Goal: Information Seeking & Learning: Understand process/instructions

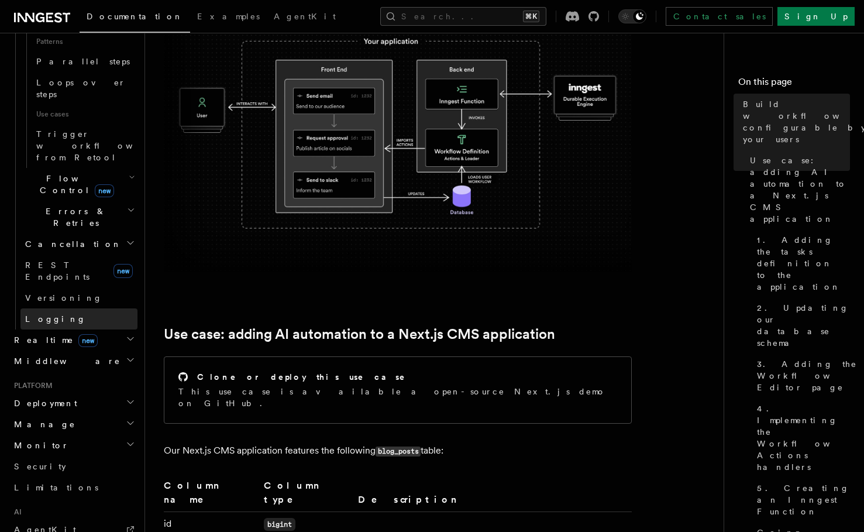
scroll to position [662, 0]
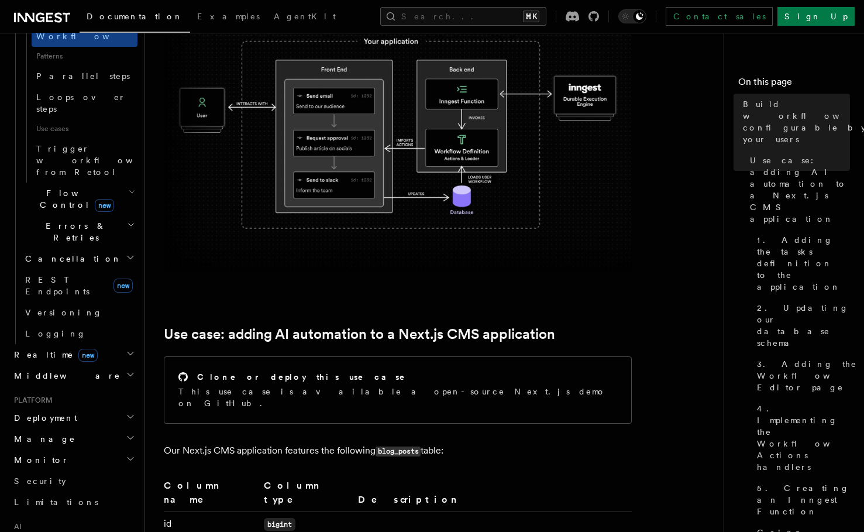
click at [39, 349] on span "Realtime new" at bounding box center [53, 355] width 88 height 12
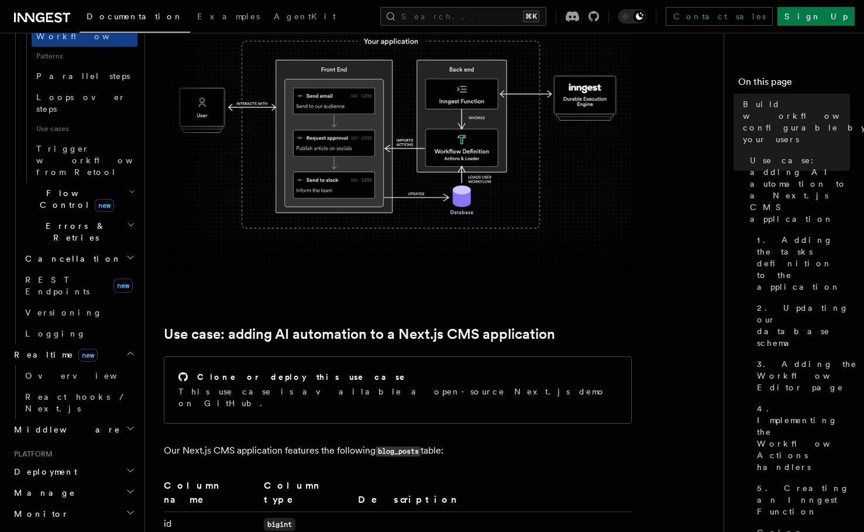
click at [41, 349] on span "Realtime new" at bounding box center [53, 355] width 88 height 12
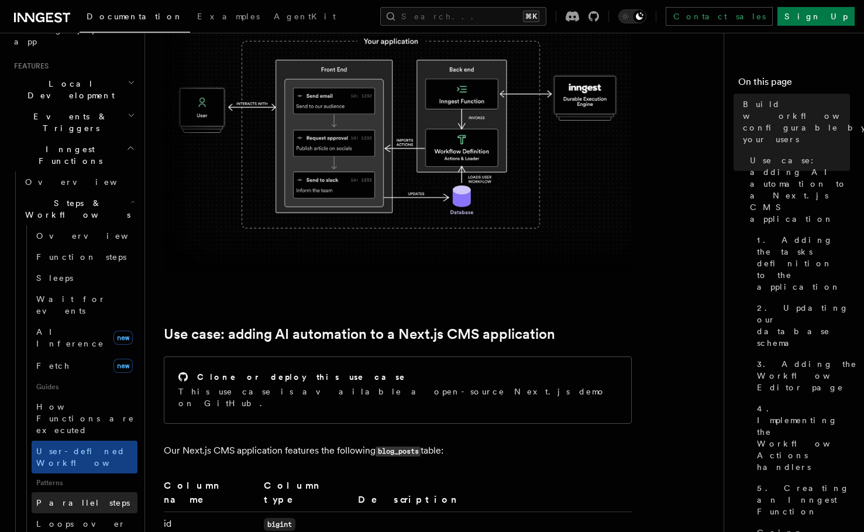
scroll to position [0, 0]
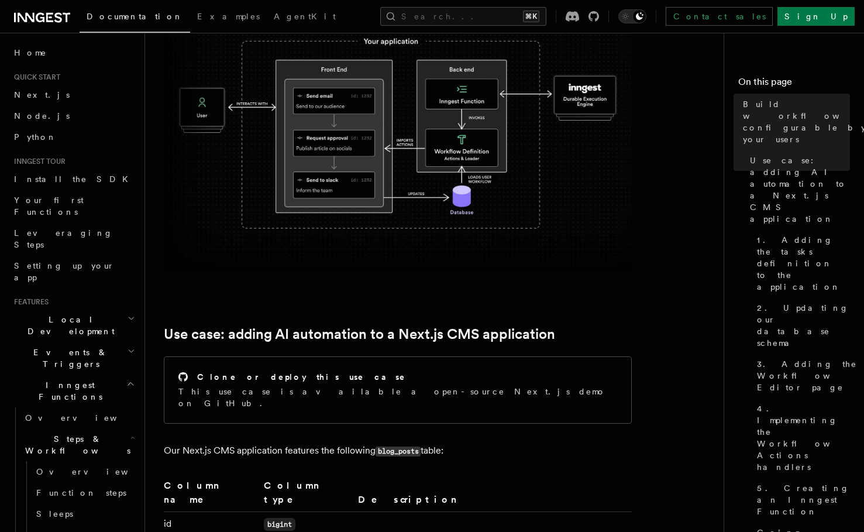
click at [47, 379] on span "Inngest Functions" at bounding box center [67, 390] width 117 height 23
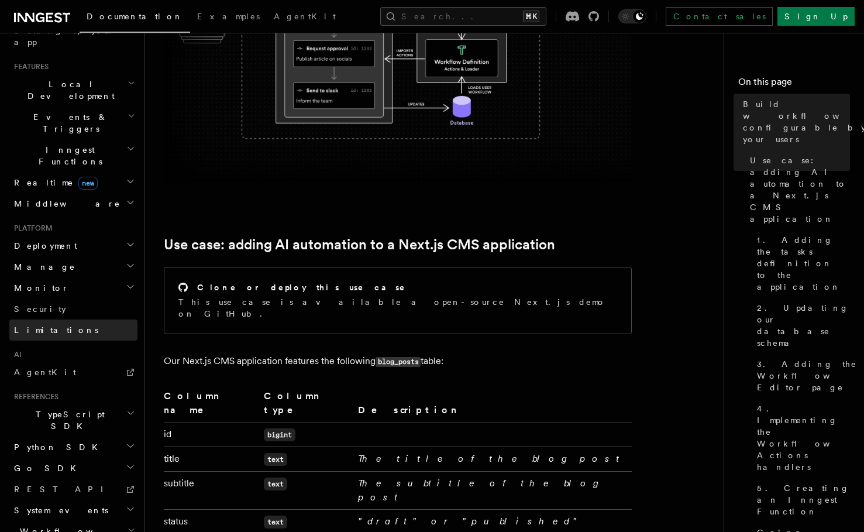
scroll to position [234, 0]
click at [48, 236] on h2 "Deployment" at bounding box center [73, 246] width 128 height 21
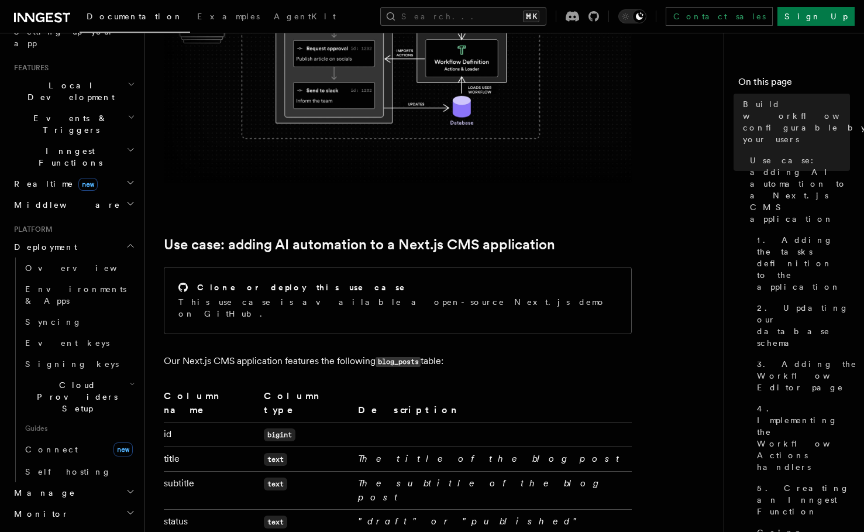
click at [49, 241] on span "Deployment" at bounding box center [43, 247] width 68 height 12
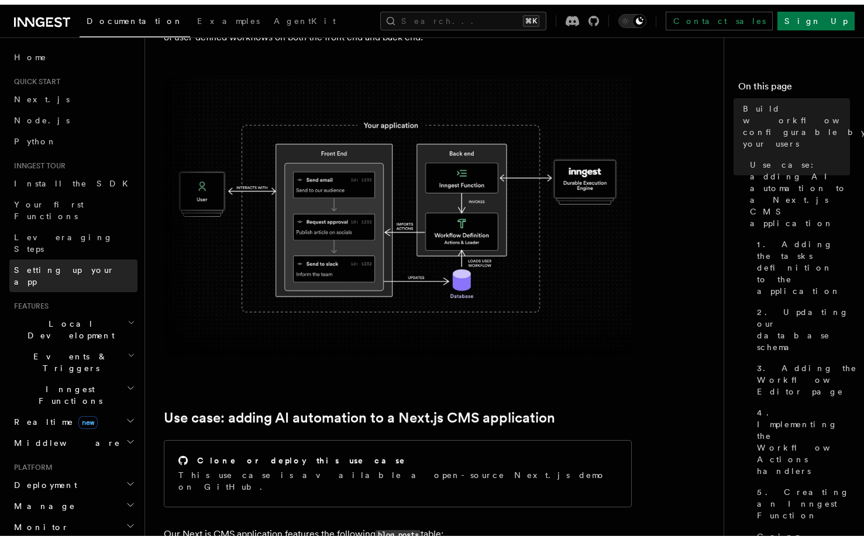
scroll to position [0, 0]
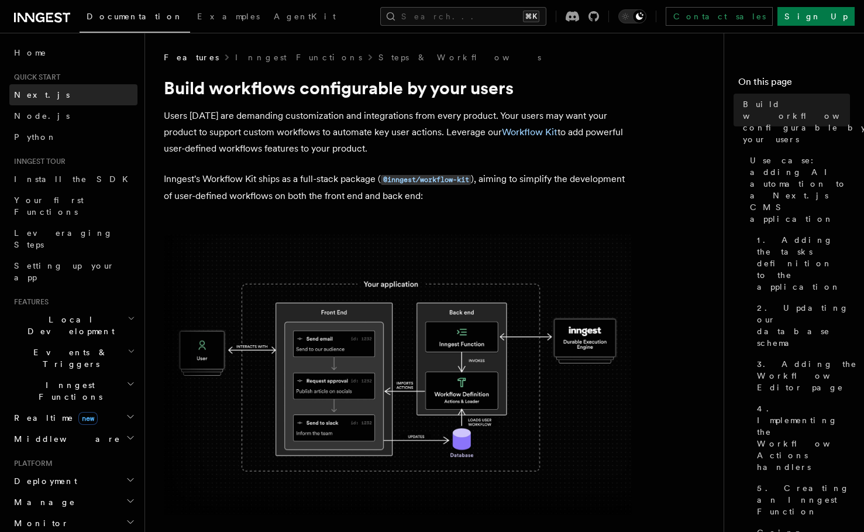
click at [56, 97] on link "Next.js" at bounding box center [73, 94] width 128 height 21
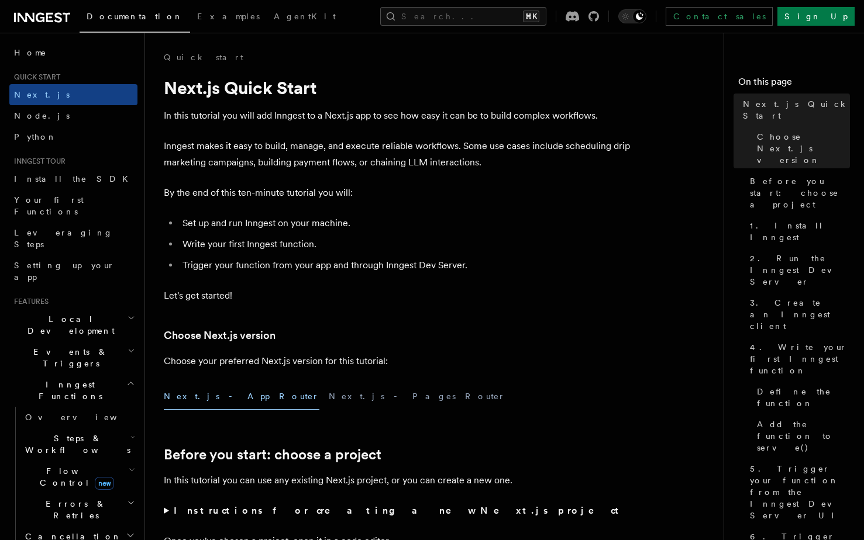
click at [53, 379] on span "Inngest Functions" at bounding box center [67, 390] width 117 height 23
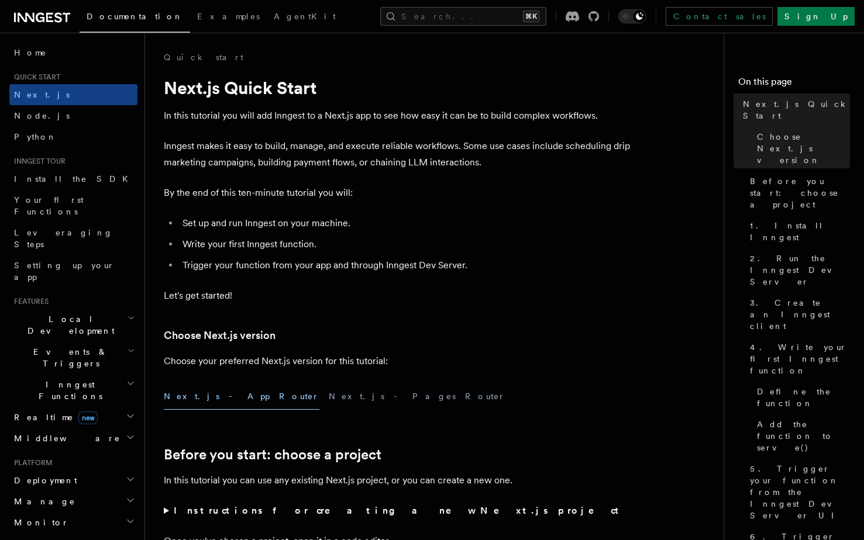
click at [52, 379] on span "Inngest Functions" at bounding box center [67, 390] width 117 height 23
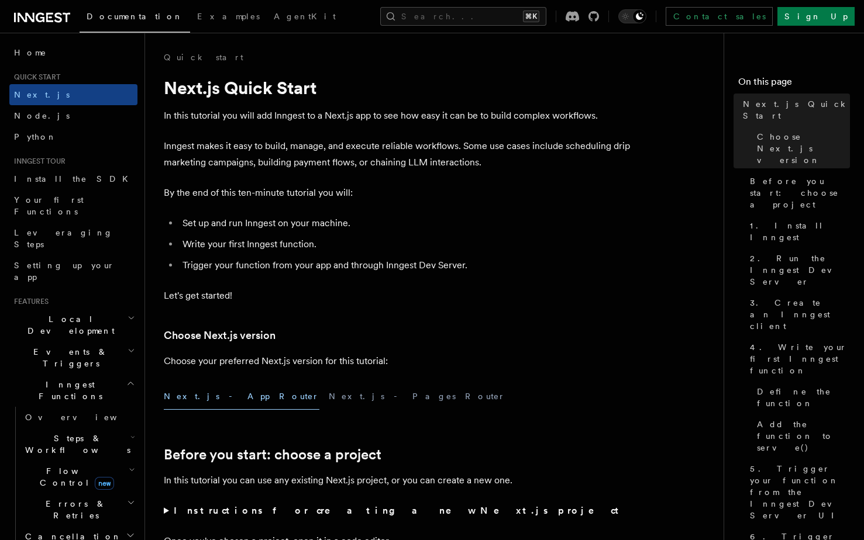
click at [37, 428] on h2 "Steps & Workflows" at bounding box center [78, 444] width 117 height 33
click at [56, 467] on span "Overview" at bounding box center [96, 471] width 120 height 9
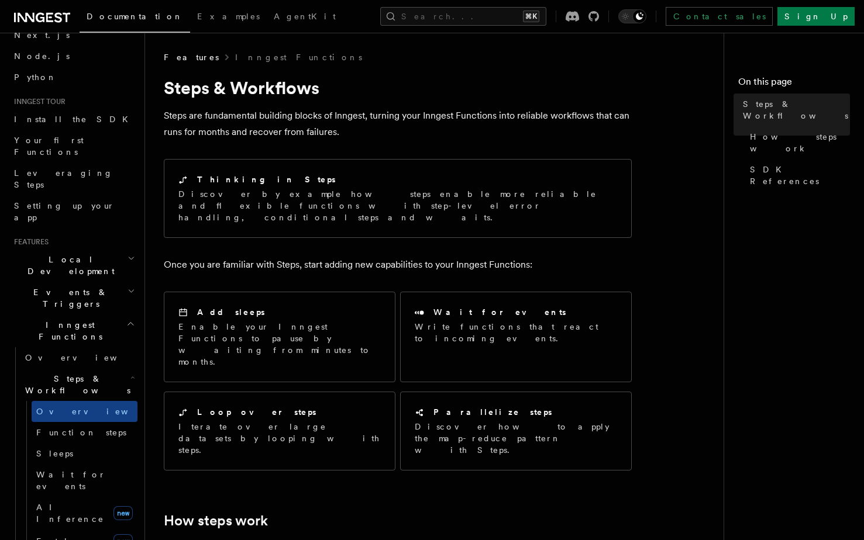
scroll to position [76, 0]
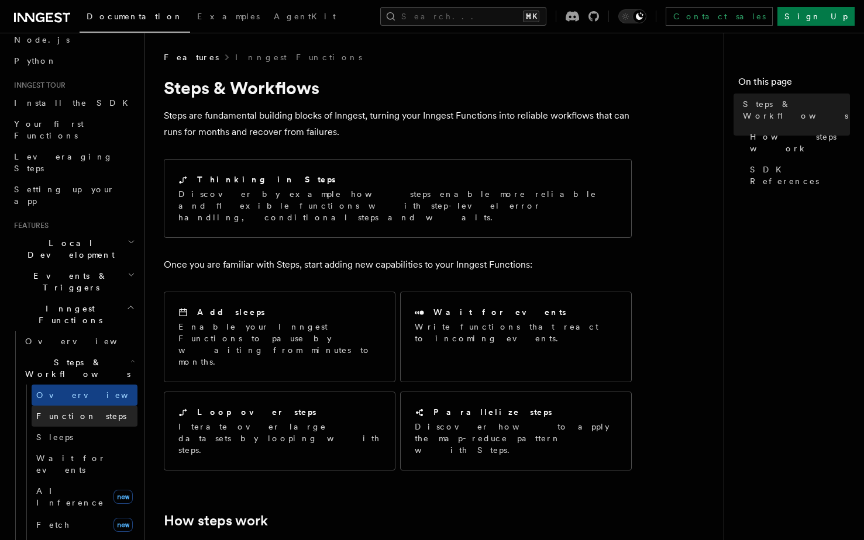
click at [72, 406] on link "Function steps" at bounding box center [85, 416] width 106 height 21
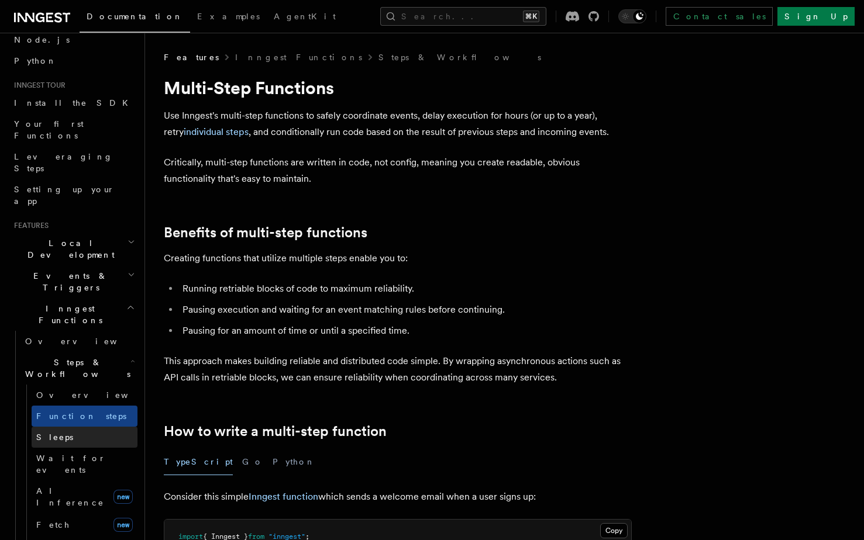
click at [66, 427] on link "Sleeps" at bounding box center [85, 437] width 106 height 21
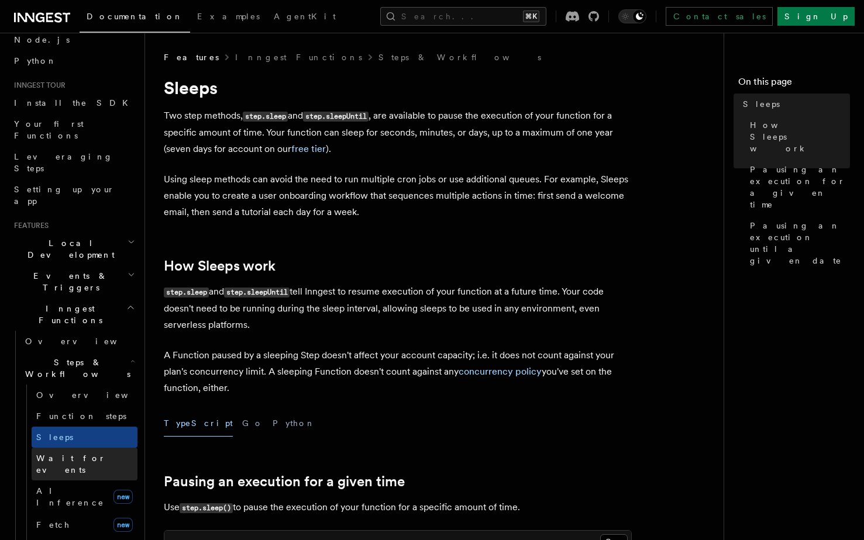
click at [62, 454] on span "Wait for events" at bounding box center [71, 464] width 70 height 21
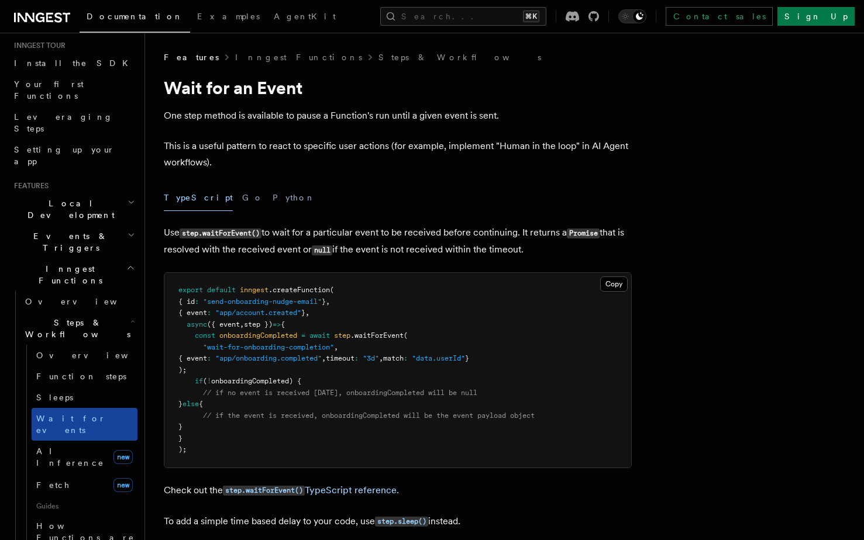
scroll to position [176, 0]
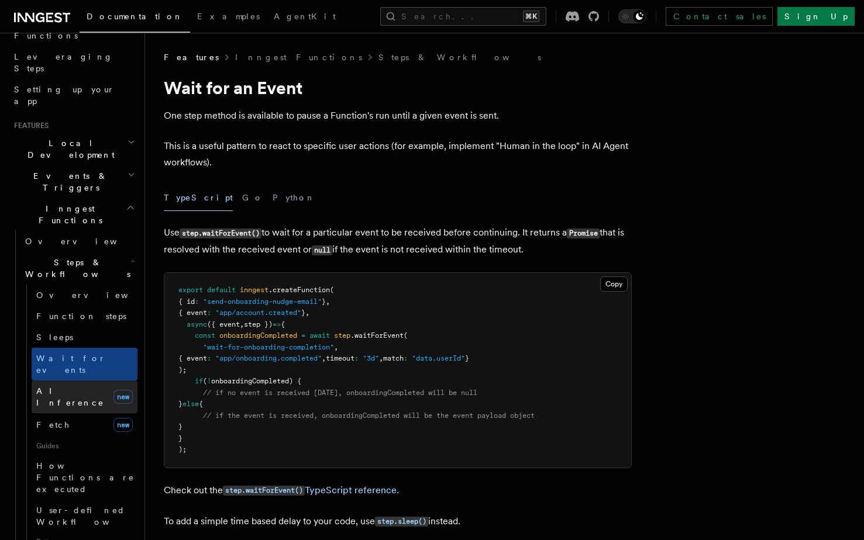
click at [59, 385] on span "AI Inference" at bounding box center [72, 396] width 73 height 23
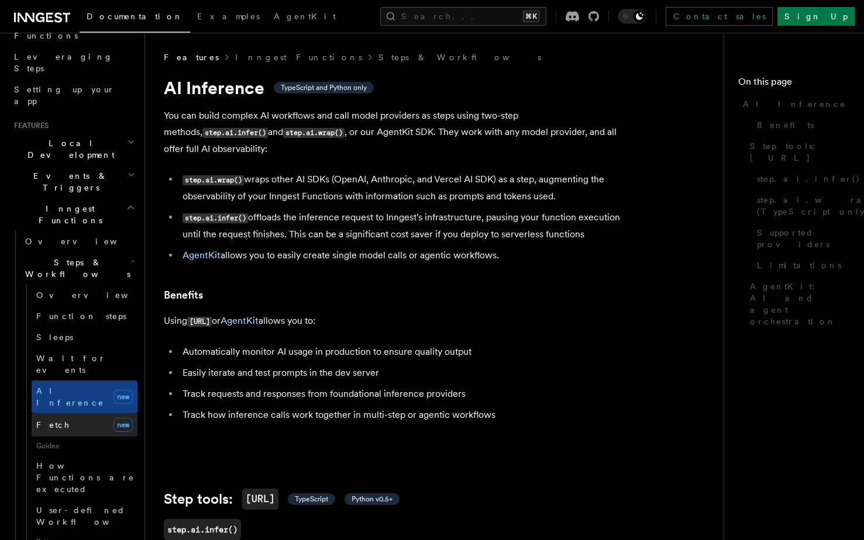
click at [61, 414] on link "Fetch new" at bounding box center [85, 425] width 106 height 23
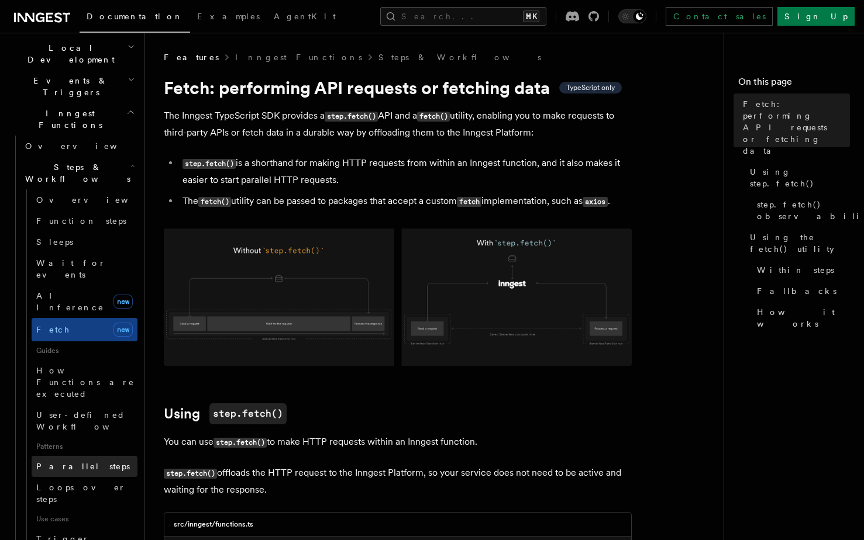
scroll to position [274, 0]
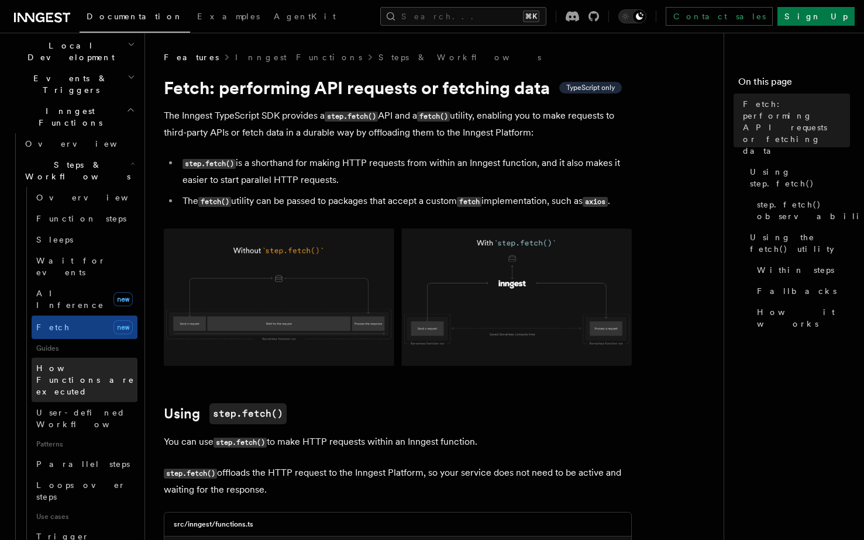
click at [61, 364] on span "How Functions are executed" at bounding box center [85, 380] width 98 height 33
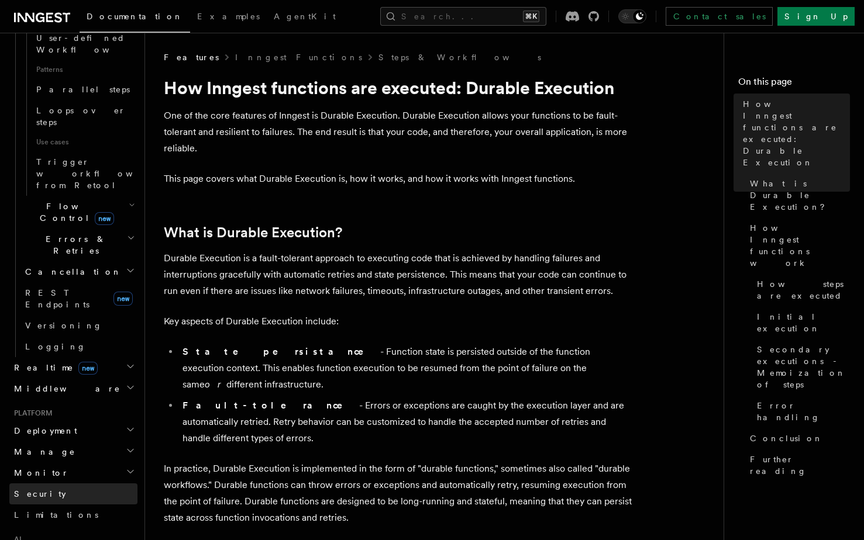
scroll to position [735, 0]
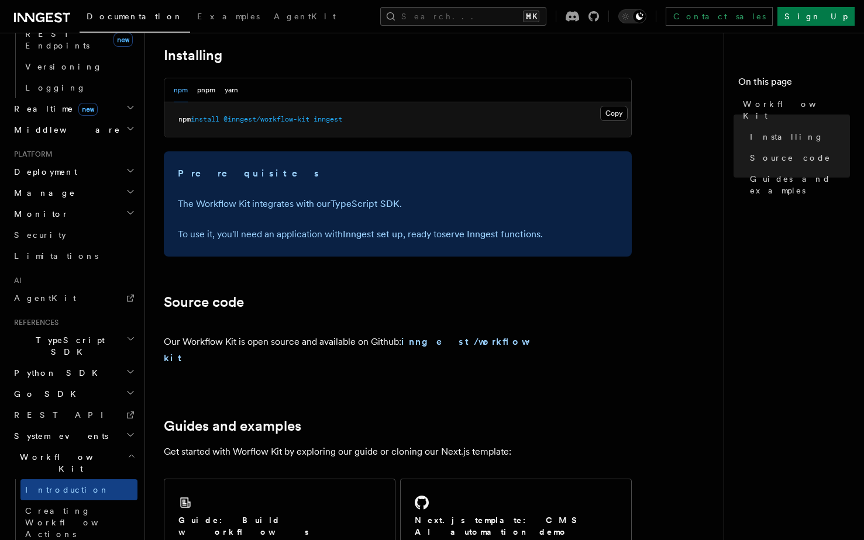
scroll to position [703, 0]
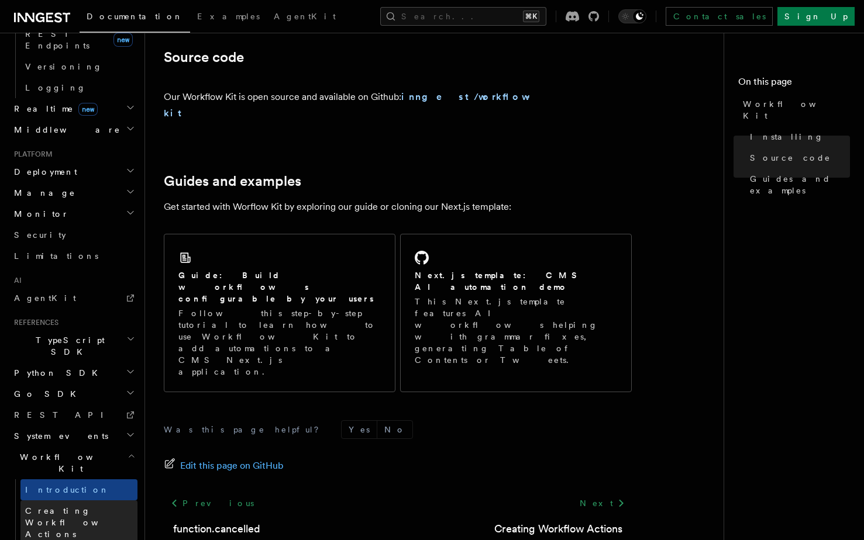
click at [84, 507] on span "Creating Workflow Actions" at bounding box center [76, 523] width 102 height 33
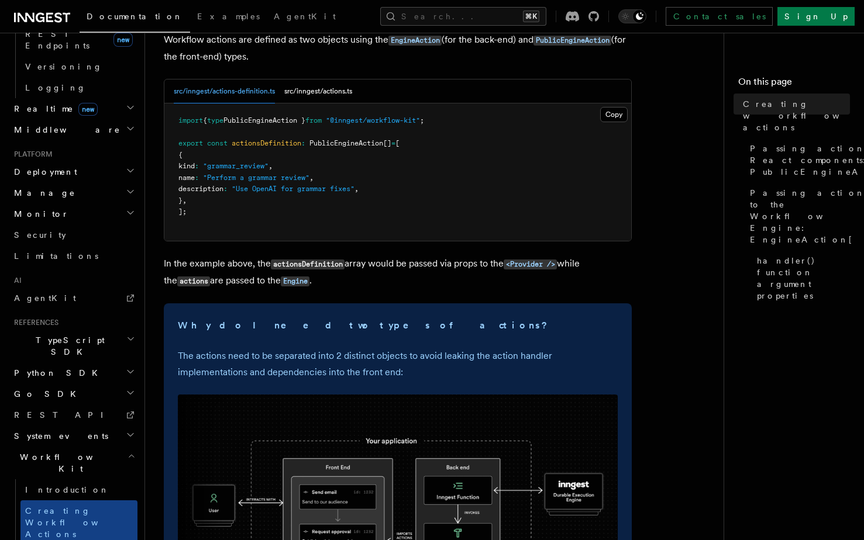
scroll to position [121, 0]
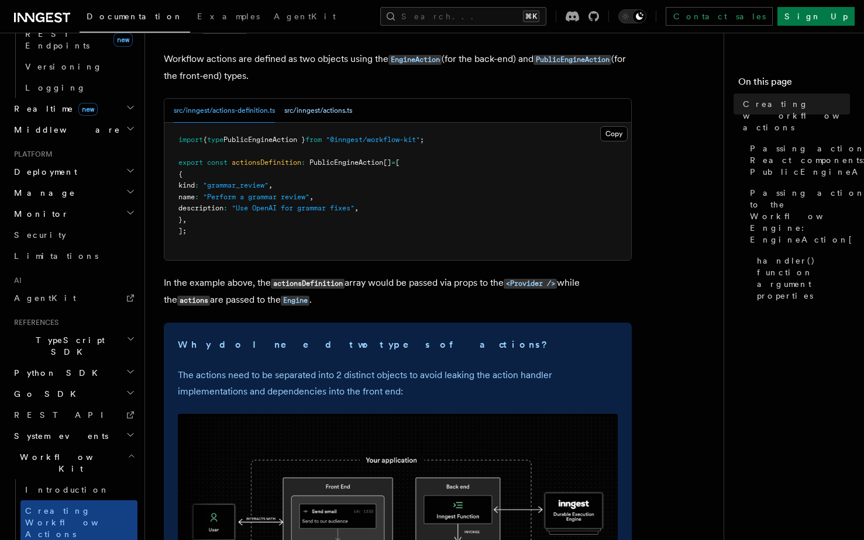
click at [305, 112] on button "src/inngest/actions.ts" at bounding box center [318, 111] width 68 height 24
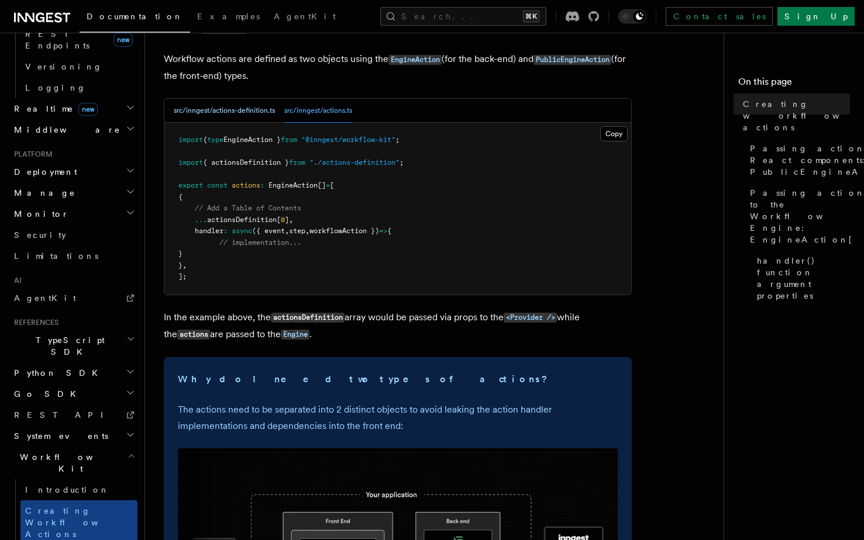
click at [248, 116] on button "src/inngest/actions-definition.ts" at bounding box center [224, 111] width 101 height 24
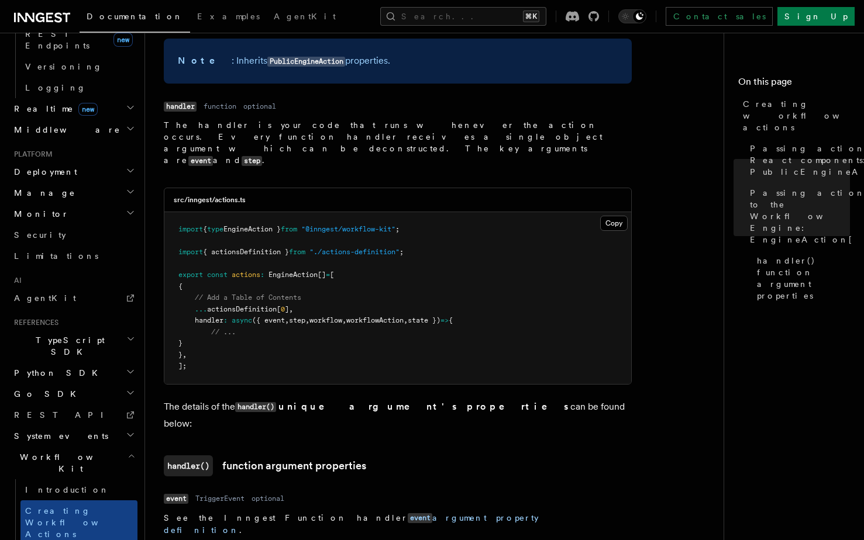
scroll to position [1152, 0]
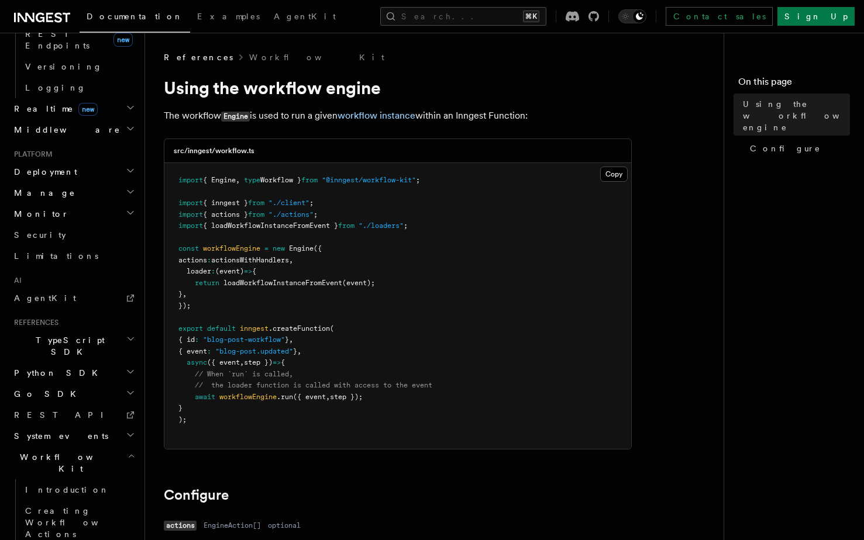
click at [284, 234] on pre "import { Engine , type Workflow } from "@inngest/workflow-kit" ; import { innge…" at bounding box center [397, 306] width 467 height 286
click at [285, 230] on span "{ loadWorkflowInstanceFromEvent }" at bounding box center [270, 226] width 135 height 8
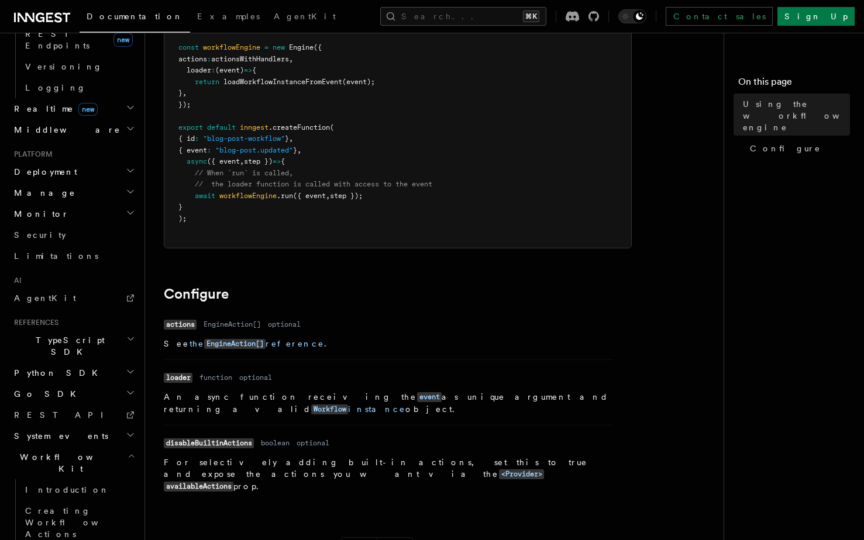
scroll to position [66, 0]
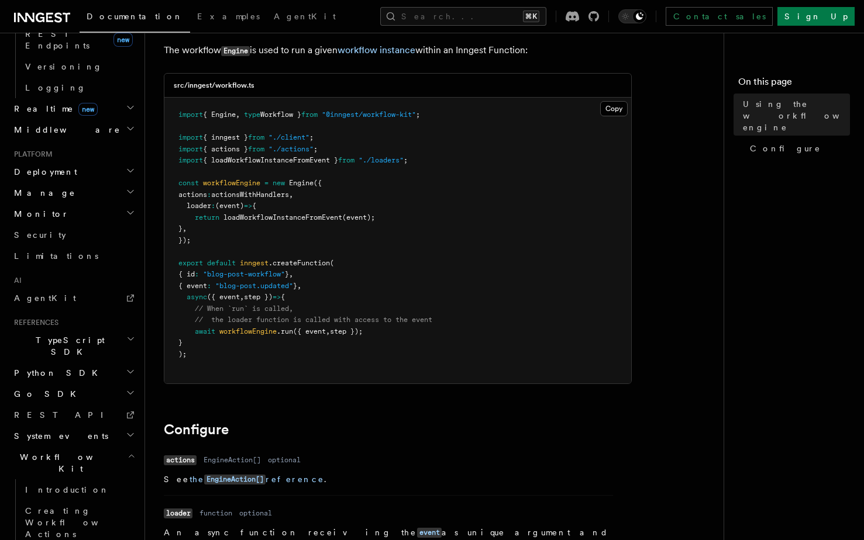
click at [281, 222] on span "loadWorkflowInstanceFromEvent" at bounding box center [282, 218] width 119 height 8
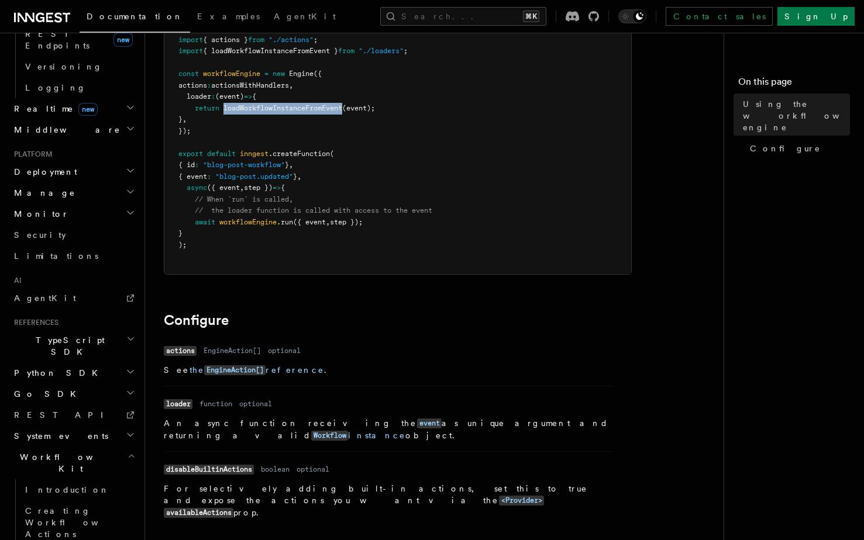
scroll to position [178, 0]
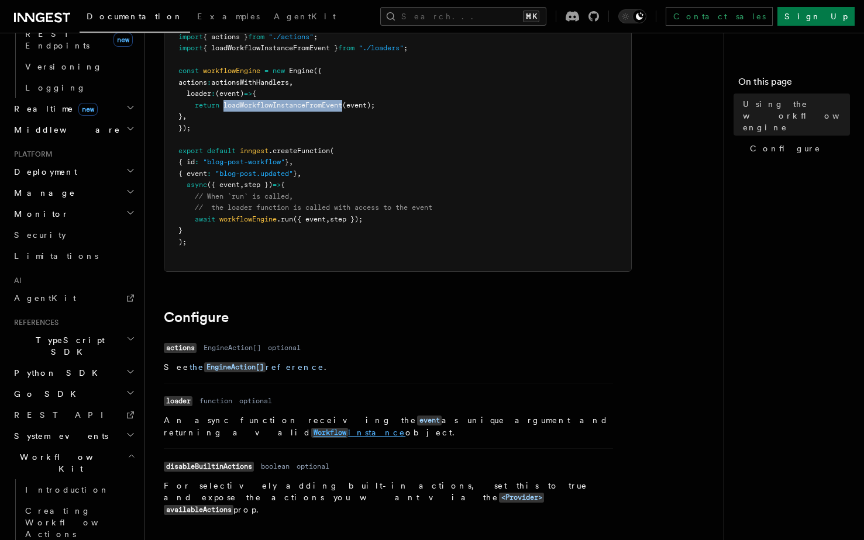
click at [405, 428] on link "Workflow instance" at bounding box center [358, 432] width 94 height 9
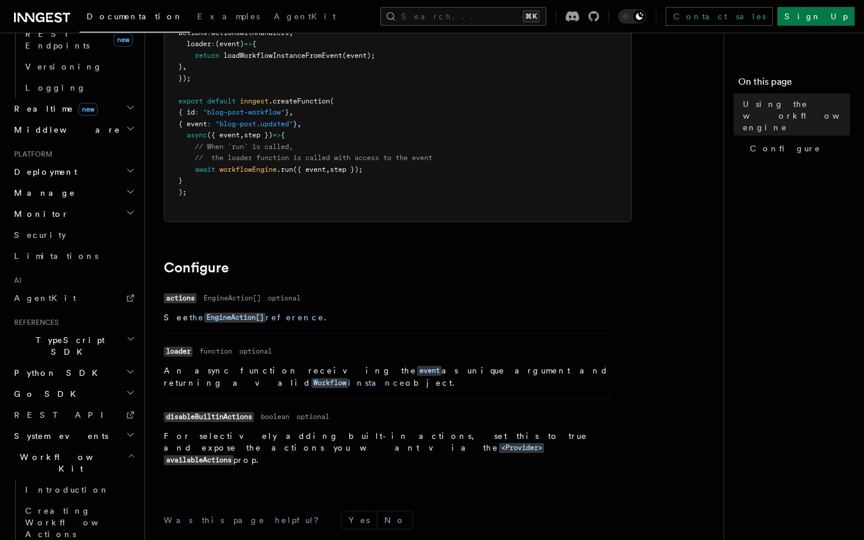
scroll to position [233, 0]
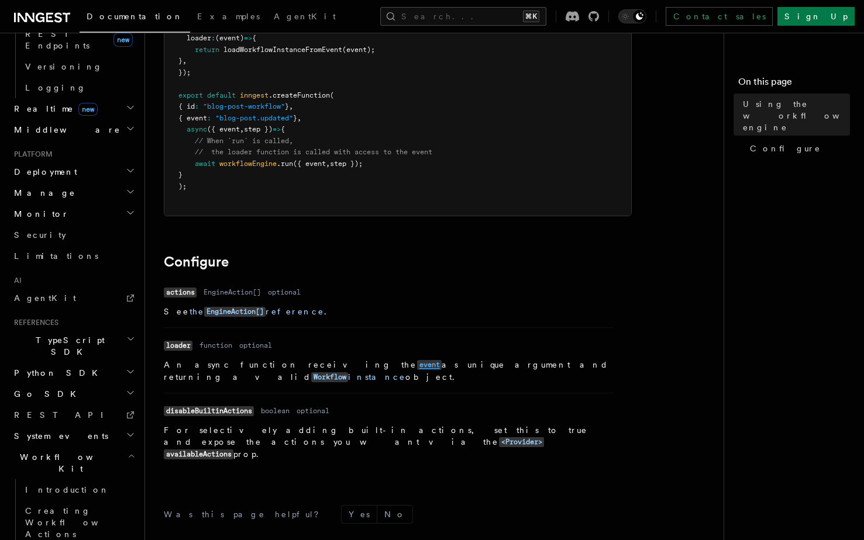
click at [417, 366] on code "event" at bounding box center [429, 365] width 25 height 10
